Goal: Information Seeking & Learning: Learn about a topic

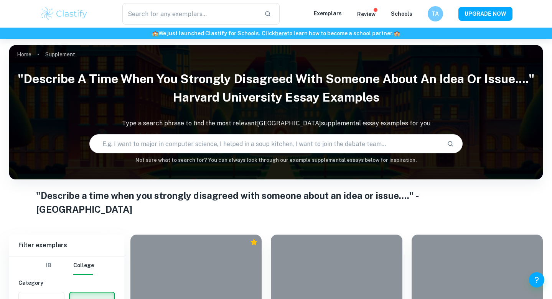
scroll to position [133, 0]
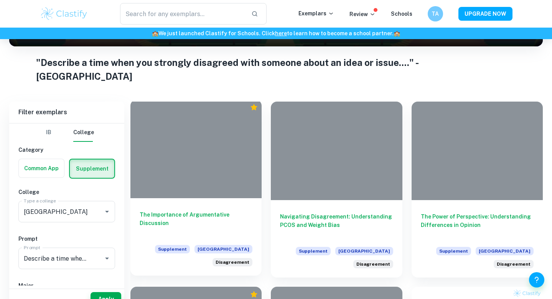
click at [201, 137] on div at bounding box center [195, 149] width 131 height 99
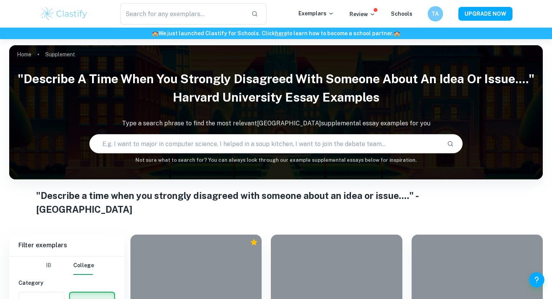
scroll to position [116, 0]
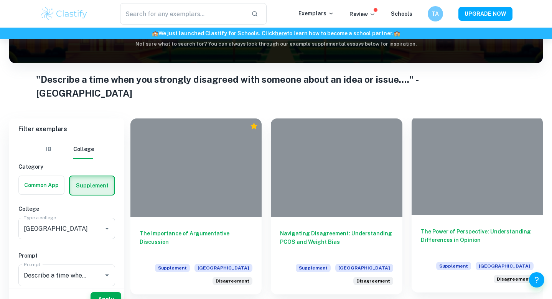
click at [462, 185] on div at bounding box center [477, 166] width 131 height 99
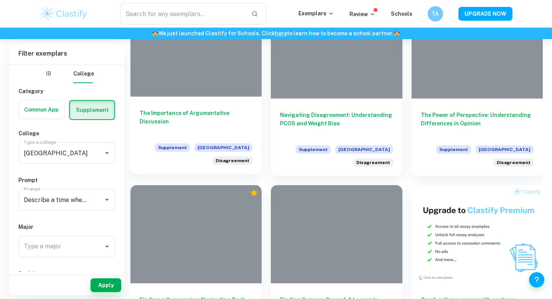
scroll to position [241, 0]
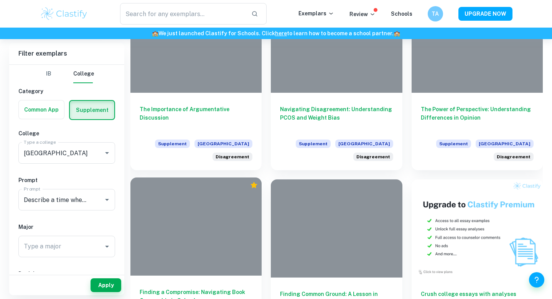
click at [213, 195] on div at bounding box center [195, 227] width 131 height 99
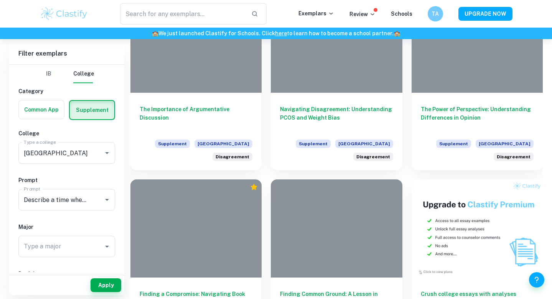
scroll to position [266, 0]
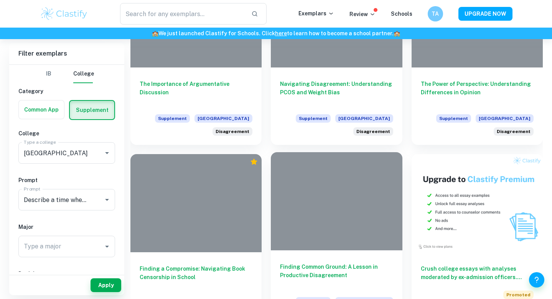
click at [312, 190] on div at bounding box center [336, 201] width 131 height 99
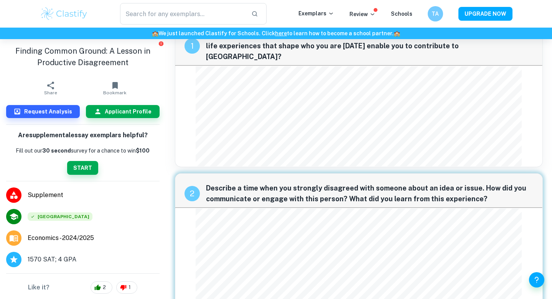
scroll to position [44, 0]
